Goal: Find specific page/section: Find specific page/section

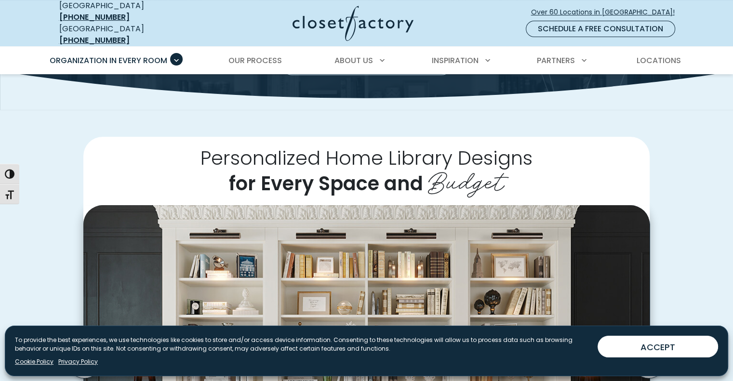
scroll to position [193, 0]
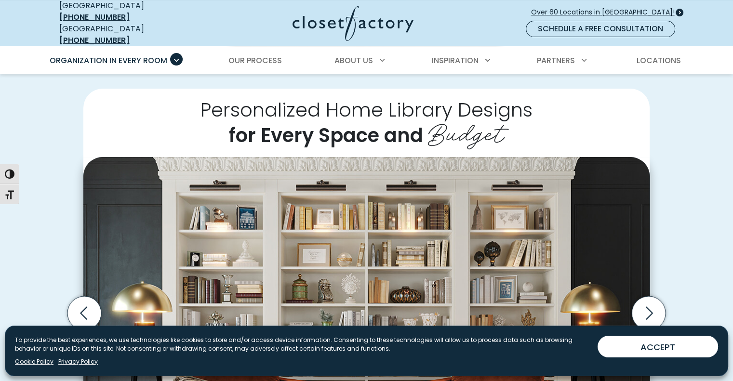
click at [616, 7] on span "Over 60 Locations in [GEOGRAPHIC_DATA]!" at bounding box center [606, 12] width 151 height 10
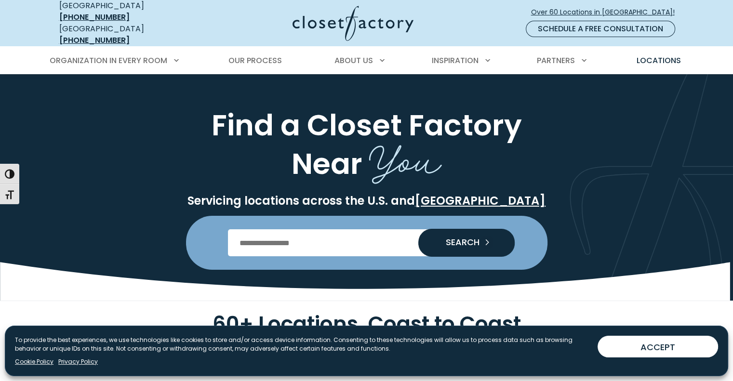
click at [254, 230] on input "Enter Postal Code" at bounding box center [366, 242] width 277 height 27
type input "*****"
click at [461, 238] on span "SEARCH" at bounding box center [458, 242] width 41 height 9
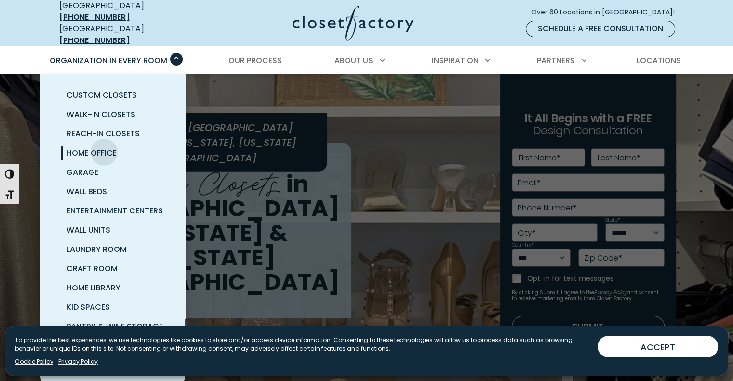
click at [104, 147] on span "Home Office" at bounding box center [92, 152] width 50 height 11
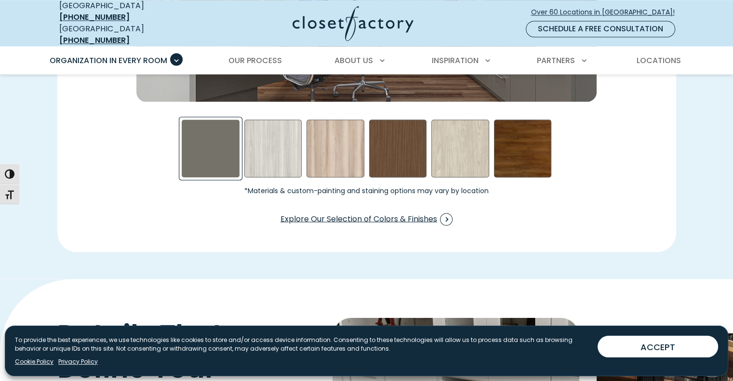
scroll to position [1542, 0]
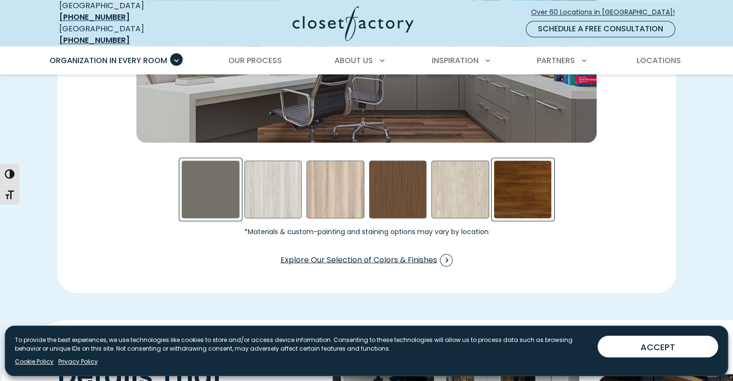
click at [506, 181] on div "Walnut- Stained Swatch" at bounding box center [523, 189] width 58 height 58
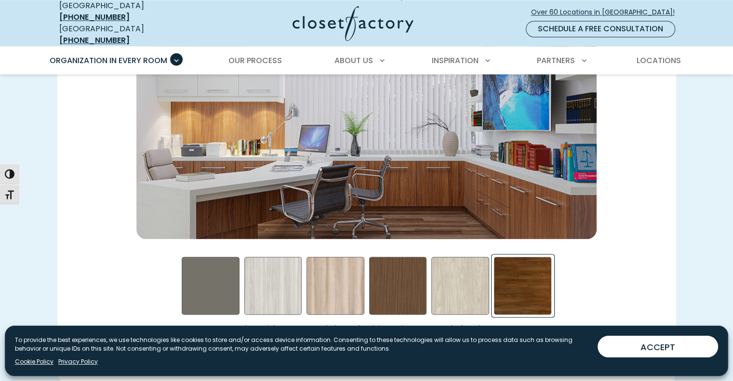
scroll to position [1494, 0]
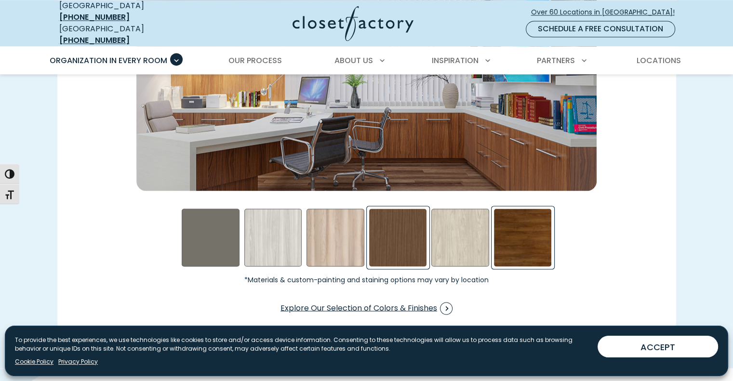
click at [396, 235] on div "Rocky Mountain Swatch" at bounding box center [398, 238] width 58 height 58
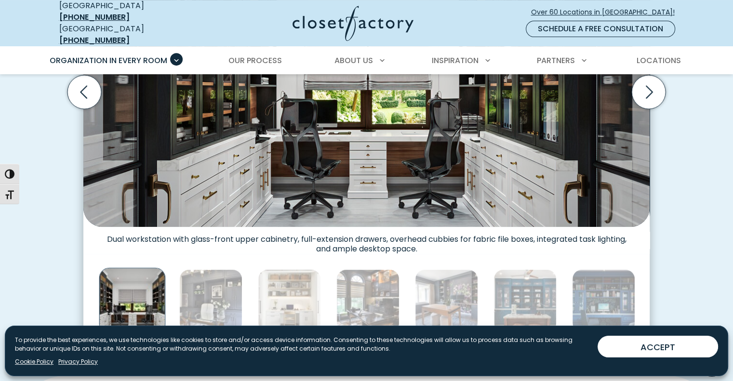
scroll to position [289, 0]
